Goal: Check status: Check status

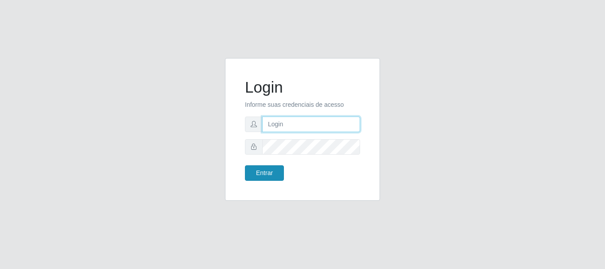
type input "caio@B1"
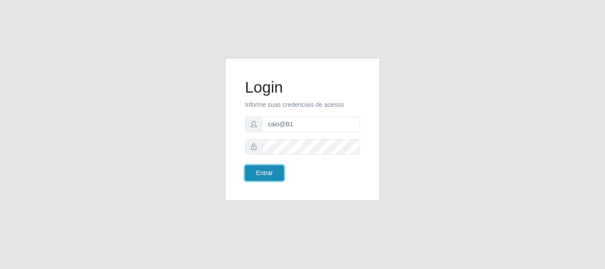
click at [261, 171] on button "Entrar" at bounding box center [264, 173] width 39 height 16
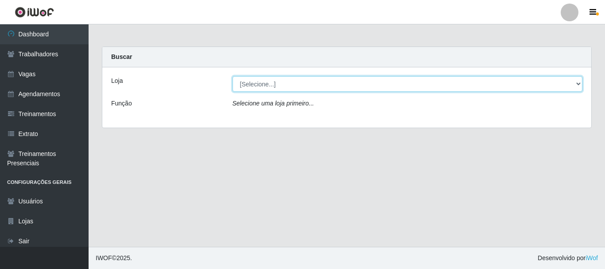
click at [292, 86] on select "[Selecione...] Bemais Supermercados - B1 [GEOGRAPHIC_DATA]" at bounding box center [408, 84] width 351 height 16
select select "403"
click at [233, 76] on select "[Selecione...] Bemais Supermercados - B1 [GEOGRAPHIC_DATA]" at bounding box center [408, 84] width 351 height 16
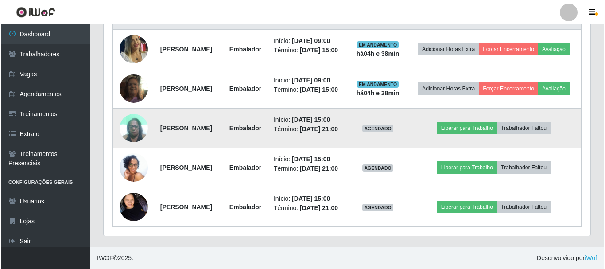
scroll to position [392, 0]
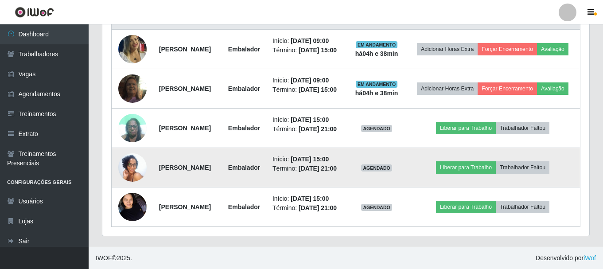
click at [120, 152] on img at bounding box center [132, 167] width 28 height 63
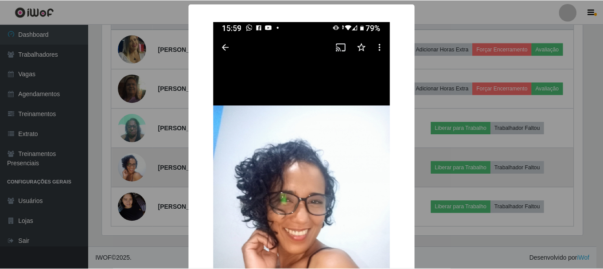
scroll to position [184, 483]
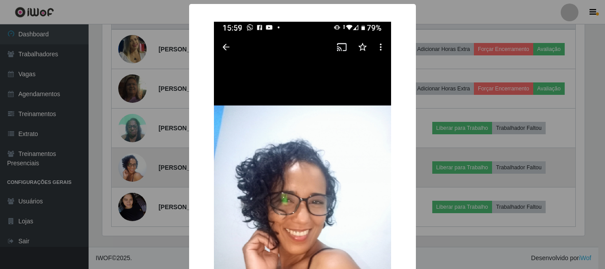
click at [119, 152] on div "× OK Cancel" at bounding box center [302, 134] width 605 height 269
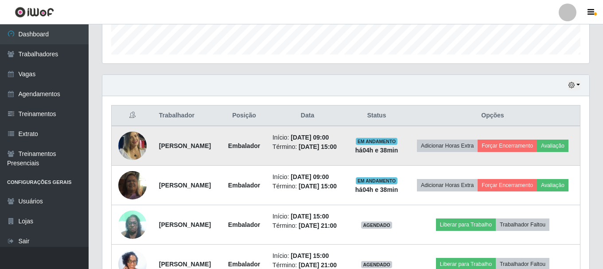
scroll to position [259, 0]
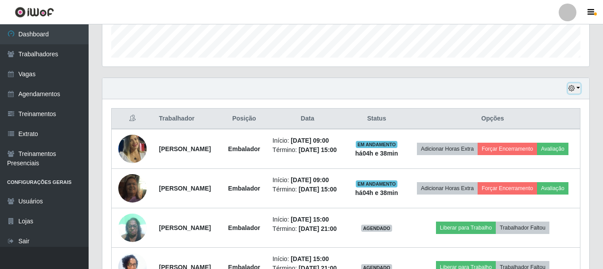
click at [570, 87] on icon "button" at bounding box center [572, 88] width 6 height 6
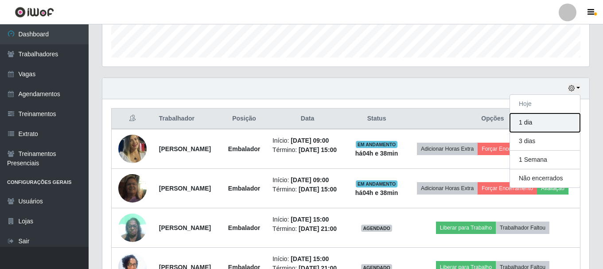
click at [525, 128] on button "1 dia" at bounding box center [545, 122] width 70 height 19
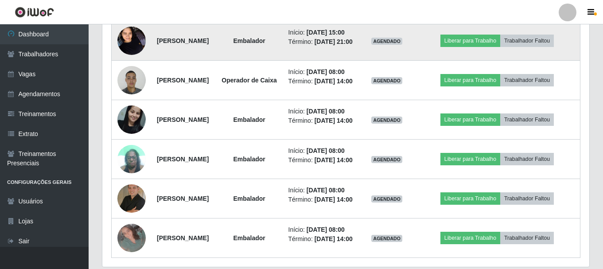
scroll to position [570, 0]
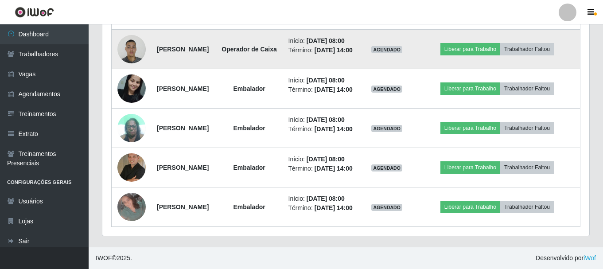
click at [136, 68] on img at bounding box center [131, 49] width 28 height 38
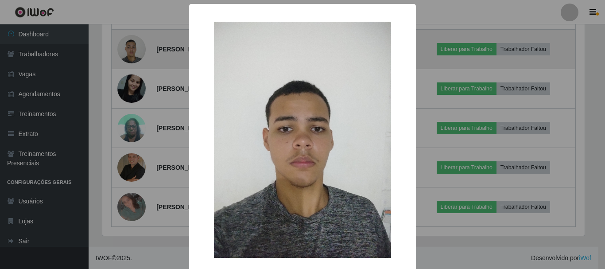
click at [136, 128] on div "× OK Cancel" at bounding box center [302, 134] width 605 height 269
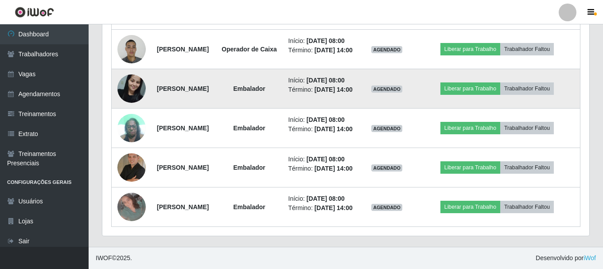
scroll to position [614, 0]
click at [129, 107] on img at bounding box center [131, 89] width 28 height 38
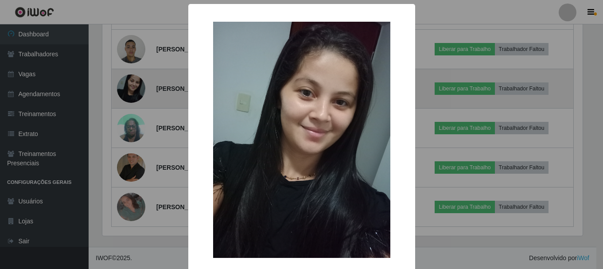
scroll to position [184, 483]
click at [129, 139] on div "× OK Cancel" at bounding box center [302, 134] width 605 height 269
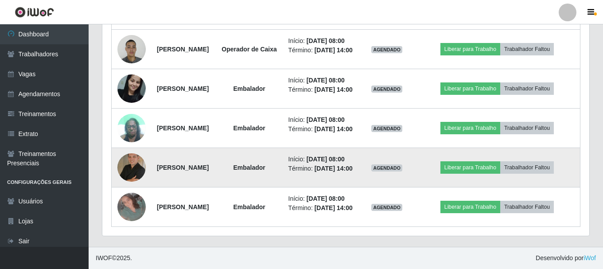
scroll to position [614, 0]
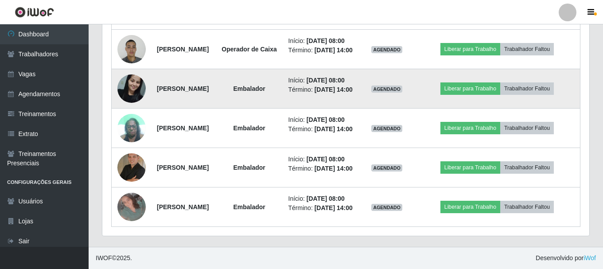
click at [129, 107] on img at bounding box center [131, 89] width 28 height 38
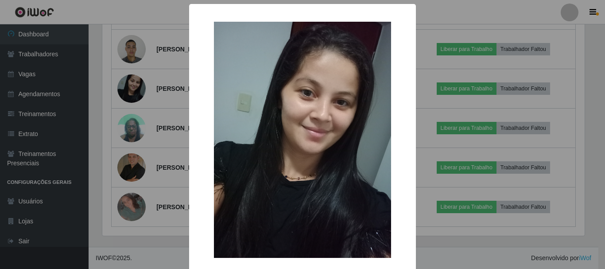
click at [510, 77] on div "× OK Cancel" at bounding box center [302, 134] width 605 height 269
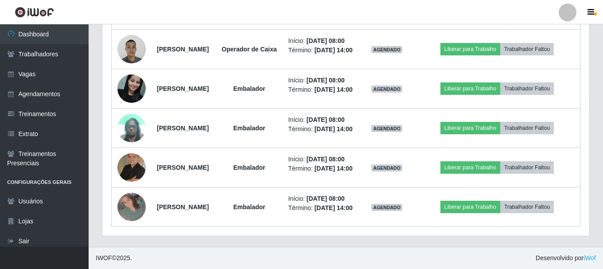
scroll to position [184, 487]
